Goal: Register for event/course

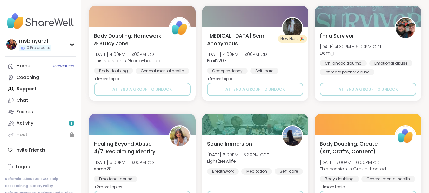
scroll to position [2161, 0]
click at [31, 121] on div "Activity 1" at bounding box center [25, 123] width 17 height 6
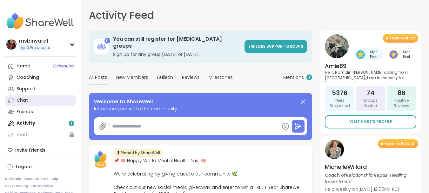
type textarea "*"
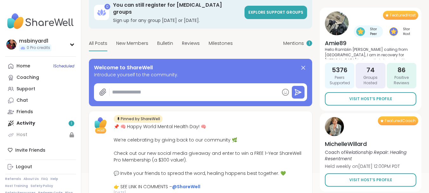
scroll to position [32, 0]
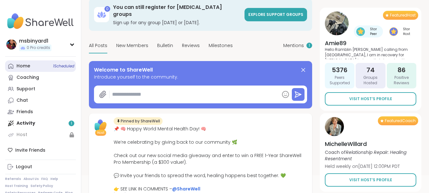
click at [44, 68] on link "Home 1 Scheduled" at bounding box center [40, 65] width 71 height 11
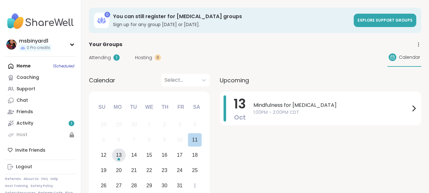
click at [115, 152] on div "13" at bounding box center [119, 155] width 14 height 14
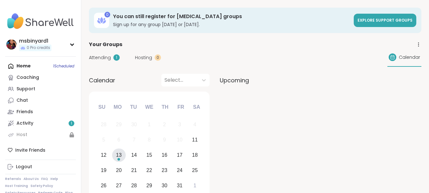
click at [119, 155] on div "13" at bounding box center [119, 155] width 6 height 9
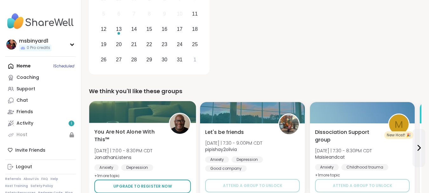
scroll to position [159, 0]
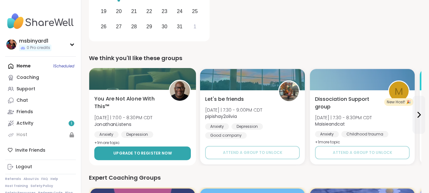
click at [112, 151] on button "Upgrade to register now" at bounding box center [142, 153] width 97 height 14
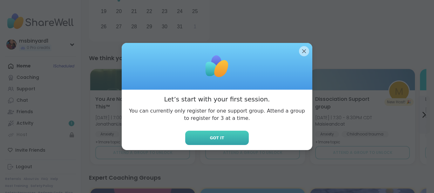
click at [207, 143] on button "Got it" at bounding box center [217, 138] width 64 height 14
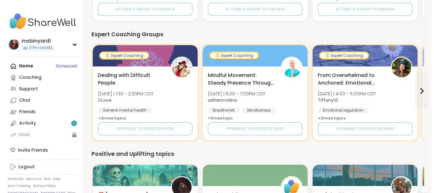
scroll to position [318, 0]
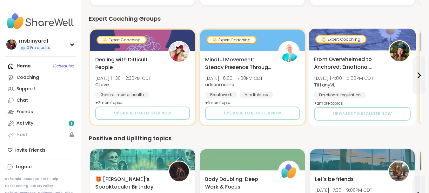
click at [362, 59] on span "From Overwhelmed to Anchored: Emotional Regulation" at bounding box center [347, 64] width 67 height 16
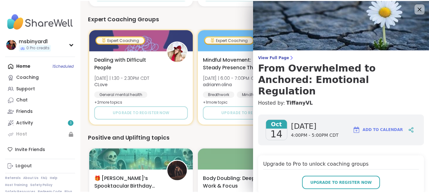
scroll to position [0, 0]
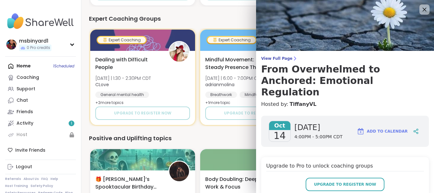
click at [369, 128] on span "Add to Calendar" at bounding box center [387, 131] width 41 height 6
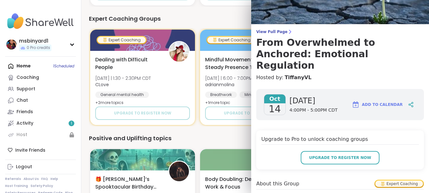
scroll to position [26, 0]
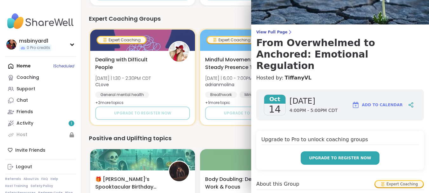
click at [312, 151] on button "Upgrade to register now" at bounding box center [340, 157] width 79 height 13
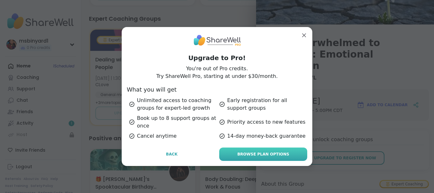
click at [229, 154] on link "Browse Plan Options" at bounding box center [263, 153] width 88 height 13
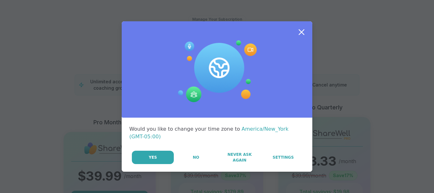
click at [191, 159] on button "No" at bounding box center [195, 157] width 43 height 13
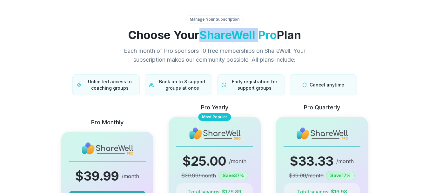
drag, startPoint x: 201, startPoint y: 36, endPoint x: 258, endPoint y: 33, distance: 57.3
click at [258, 33] on span "ShareWell Pro" at bounding box center [239, 35] width 78 height 14
copy span "ShareWell"
